Goal: Navigation & Orientation: Find specific page/section

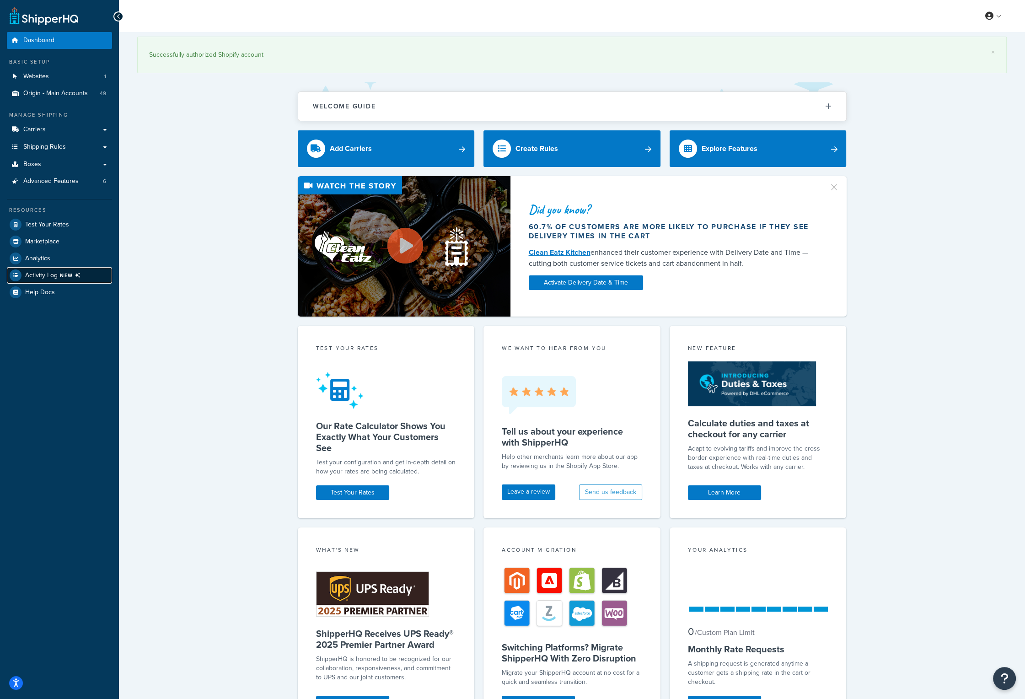
click at [63, 272] on span "NEW" at bounding box center [72, 275] width 24 height 7
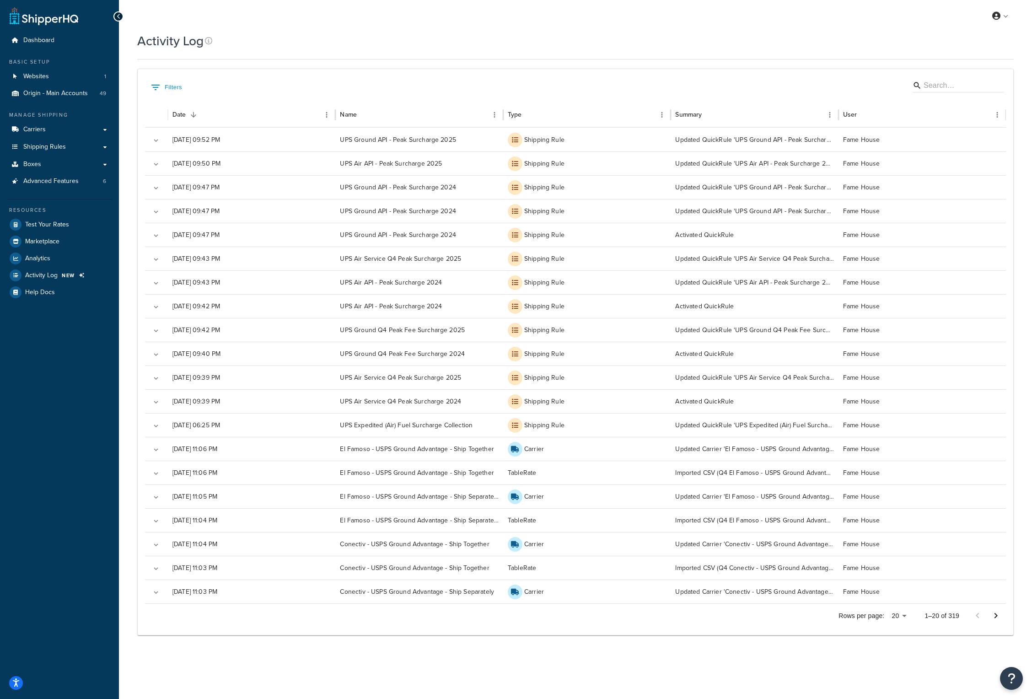
click at [240, 25] on div "My Profile Billing Global Settings Contact Us Logout" at bounding box center [575, 16] width 913 height 32
click at [962, 105] on span "Logout" at bounding box center [958, 107] width 18 height 9
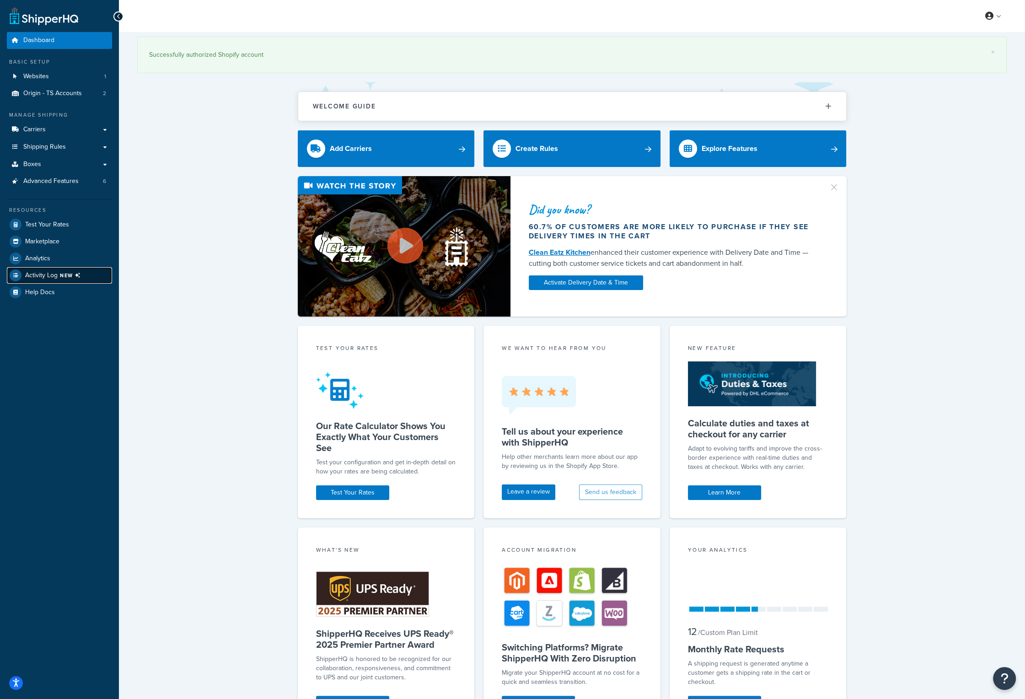
click at [57, 270] on span "Activity Log NEW" at bounding box center [54, 275] width 59 height 12
